Goal: Use online tool/utility: Utilize a website feature to perform a specific function

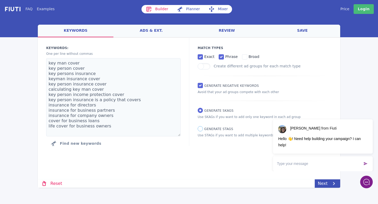
click at [199, 130] on input "Generate STAGs" at bounding box center [200, 128] width 5 height 5
radio input "true"
radio input "false"
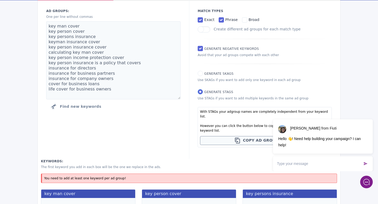
scroll to position [17, 0]
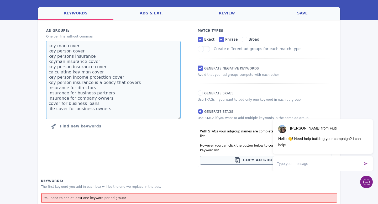
drag, startPoint x: 109, startPoint y: 110, endPoint x: 54, endPoint y: 31, distance: 95.9
click at [54, 31] on div "Keywords: Ad groups: One per line without commas key man cover key person cover…" at bounding box center [113, 79] width 134 height 103
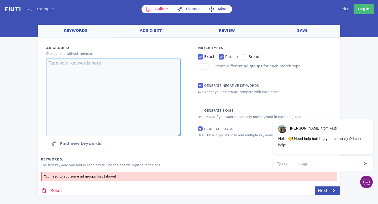
scroll to position [0, 0]
paste textarea "key man insurance"
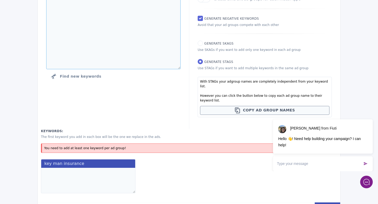
scroll to position [73, 0]
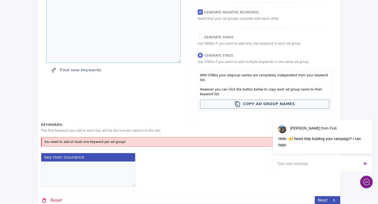
type textarea "key man insurance"
click at [77, 162] on textarea at bounding box center [88, 174] width 94 height 25
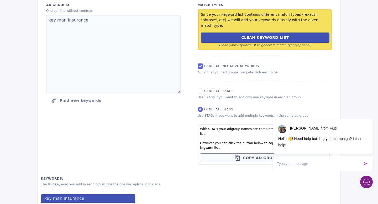
scroll to position [32, 0]
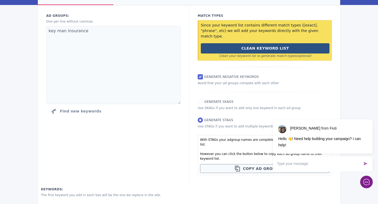
type textarea """
click at [244, 45] on button "Clean Keyword List" at bounding box center [265, 48] width 129 height 10
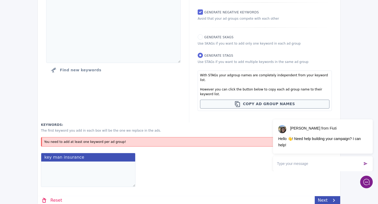
scroll to position [73, 0]
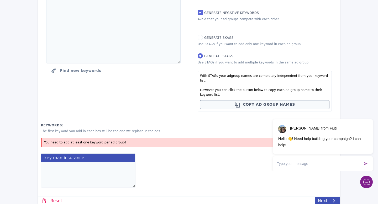
click at [93, 163] on textarea at bounding box center [88, 174] width 94 height 25
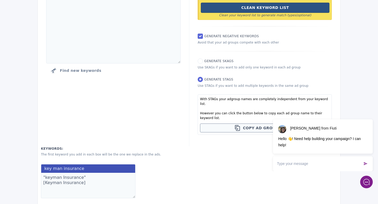
click at [233, 5] on button "Clean Keyword List" at bounding box center [265, 8] width 129 height 10
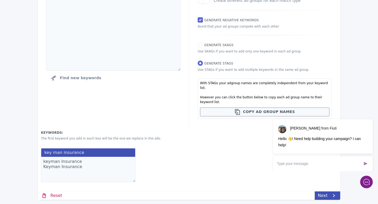
scroll to position [61, 0]
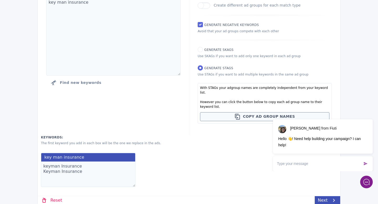
click at [78, 167] on textarea "keyman Insurance Keyman Insurance" at bounding box center [88, 174] width 94 height 25
click at [64, 162] on textarea "keyman Insurance" at bounding box center [88, 174] width 94 height 25
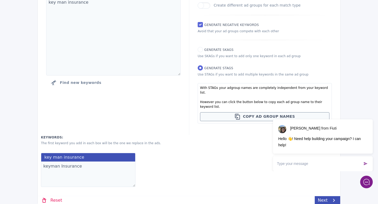
click at [64, 162] on textarea "keyman Insurance" at bounding box center [88, 174] width 94 height 25
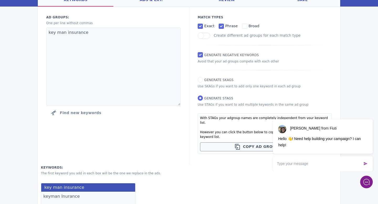
scroll to position [30, 0]
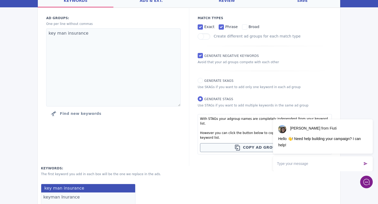
click at [201, 36] on label at bounding box center [204, 36] width 13 height 6
click at [0, 0] on input "Create different ad groups for each match type" at bounding box center [0, 0] width 0 height 0
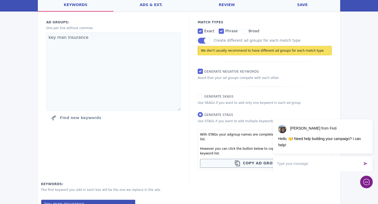
scroll to position [72, 0]
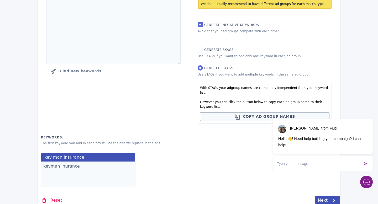
click at [79, 162] on textarea "keyman Inurance" at bounding box center [88, 174] width 94 height 25
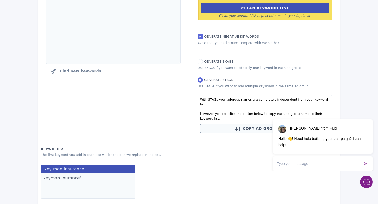
type textarea "keyman Inurance"
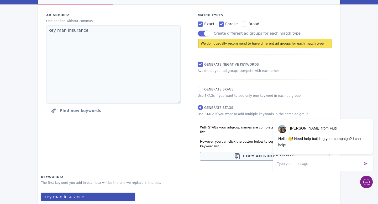
scroll to position [31, 0]
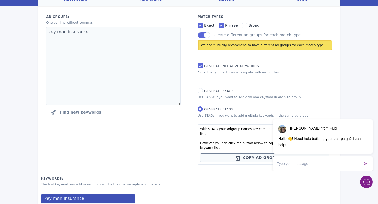
click at [204, 35] on label at bounding box center [204, 35] width 13 height 6
click at [0, 0] on input "Create different ad groups for each match type" at bounding box center [0, 0] width 0 height 0
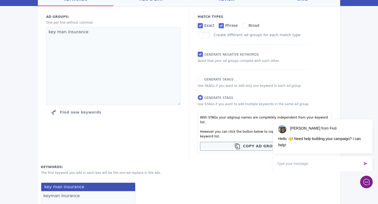
click at [79, 192] on textarea "keyman Inurance" at bounding box center [88, 203] width 94 height 25
